Goal: Information Seeking & Learning: Learn about a topic

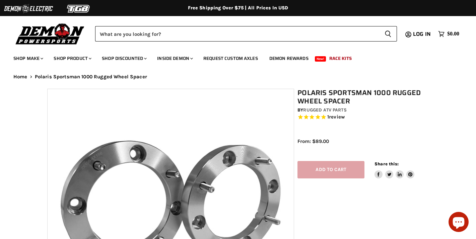
select select "******"
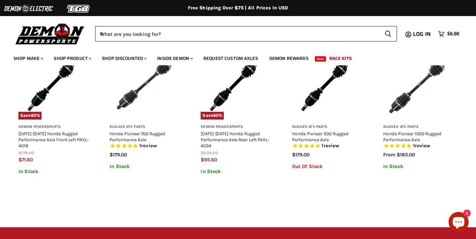
scroll to position [622, 0]
